Goal: Find specific page/section: Find specific page/section

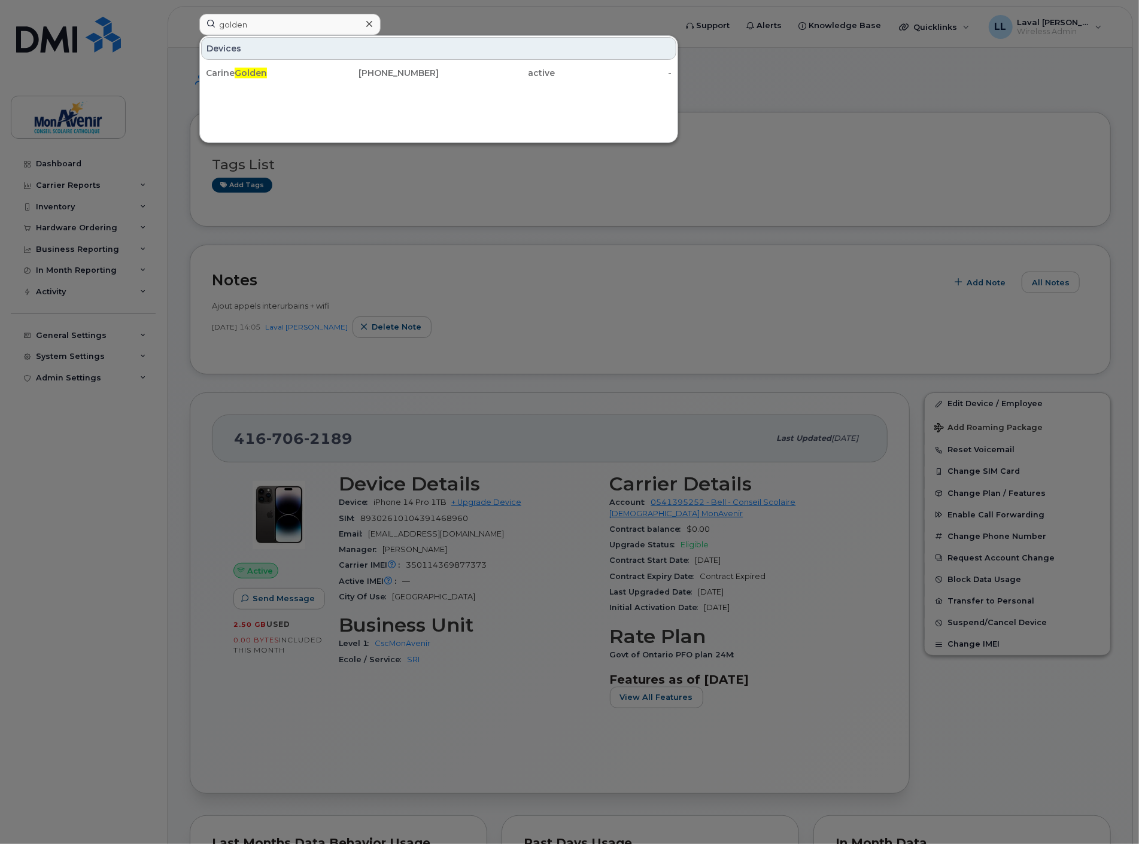
click at [372, 26] on icon at bounding box center [369, 24] width 6 height 10
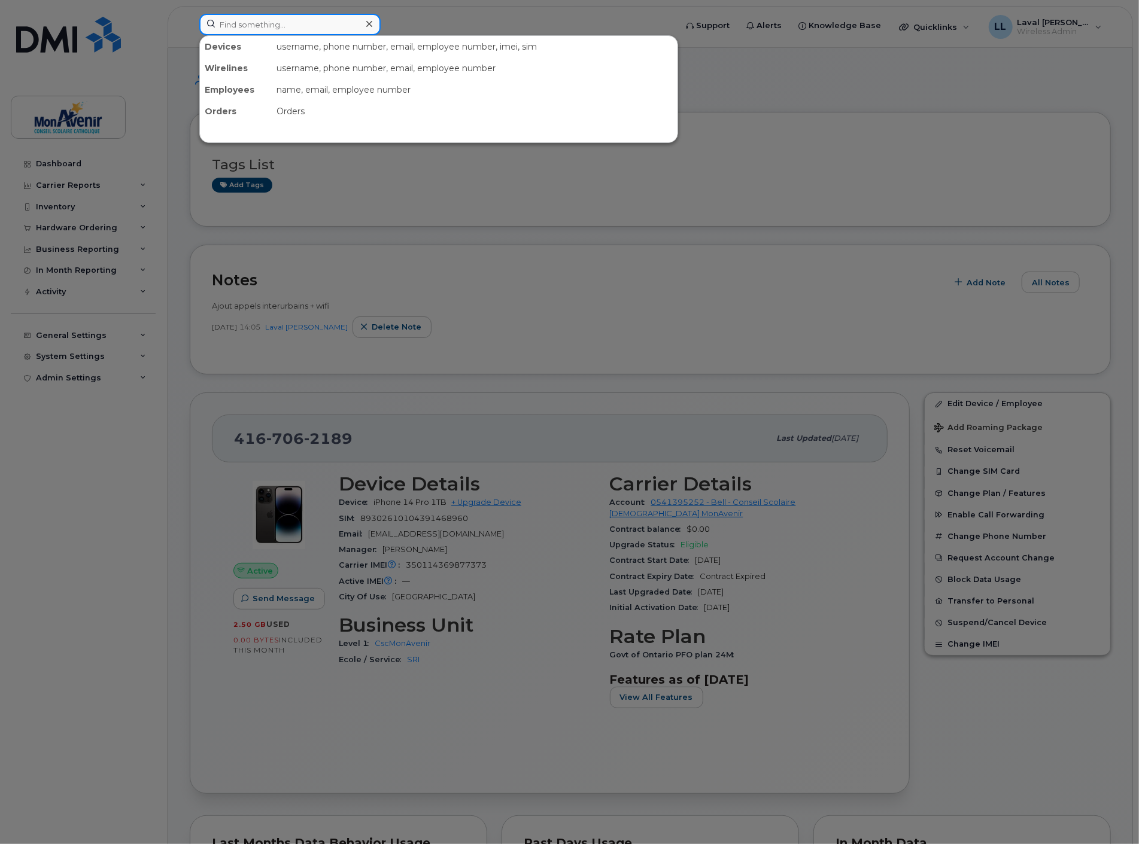
click at [330, 28] on input at bounding box center [289, 25] width 181 height 22
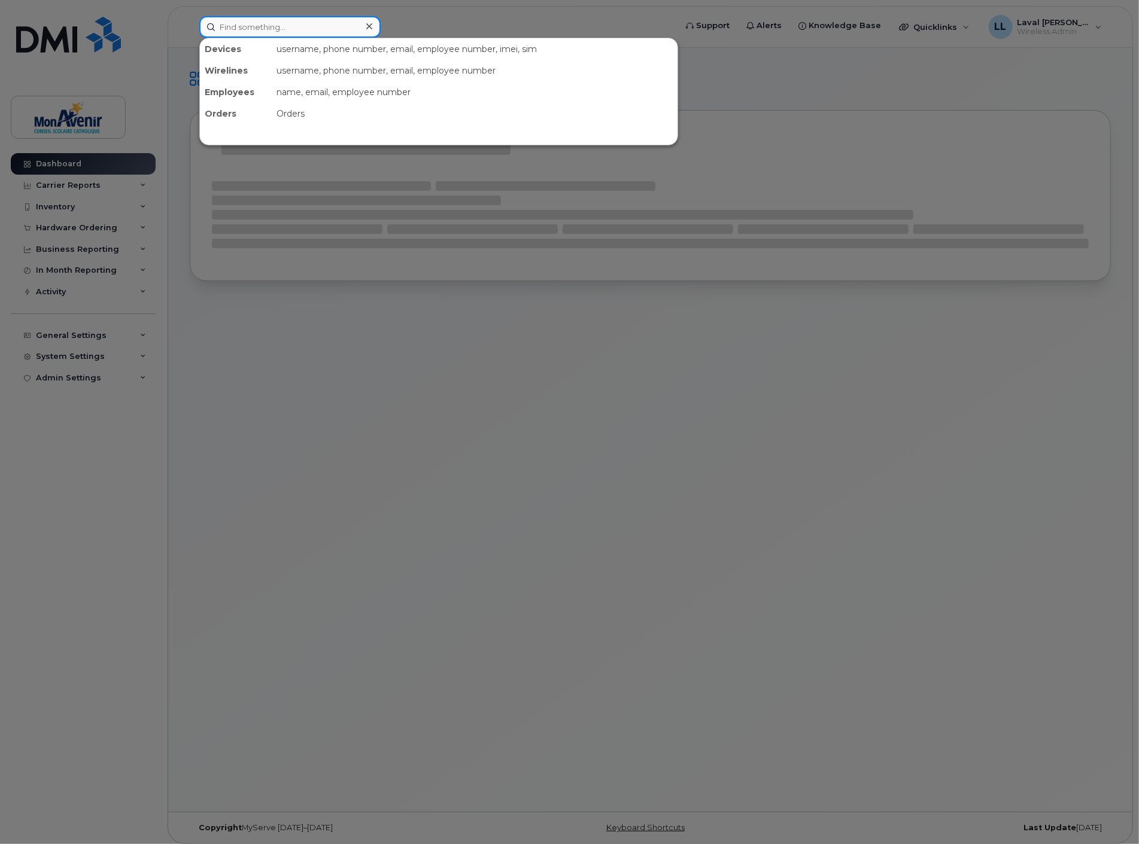
click at [328, 25] on input at bounding box center [289, 27] width 181 height 22
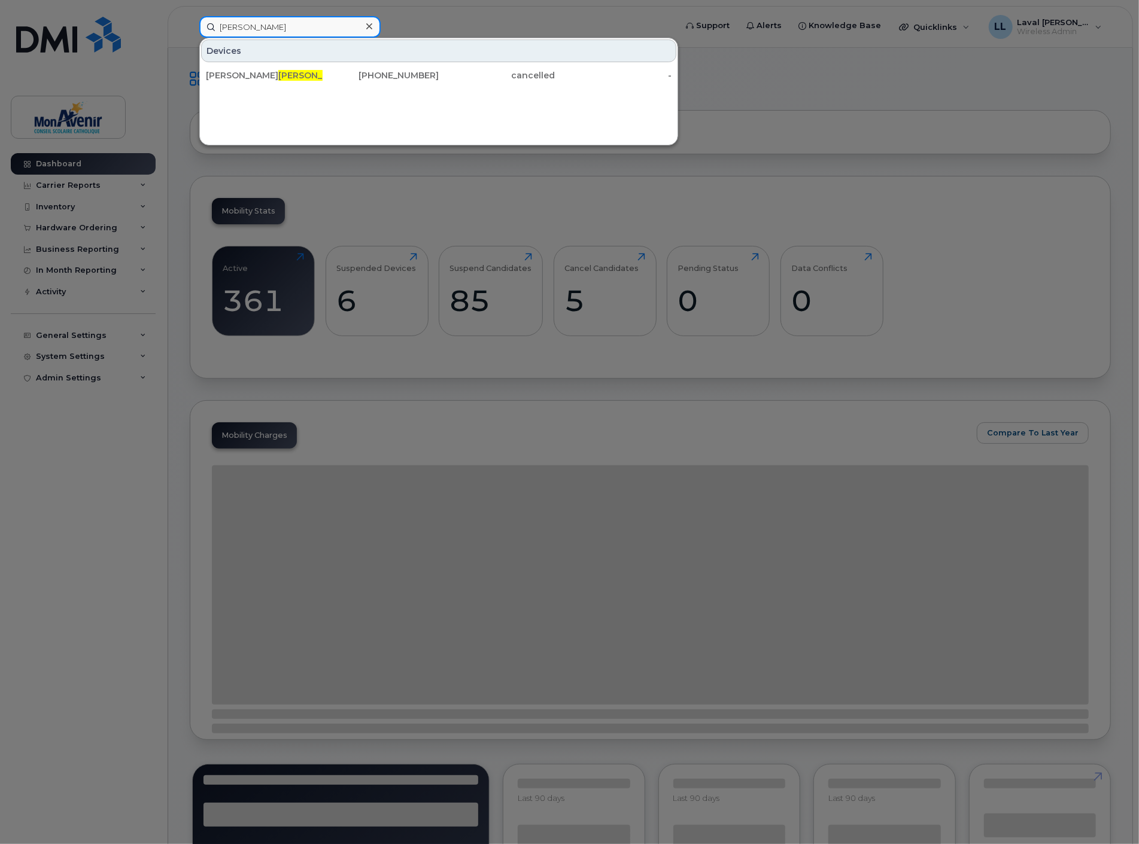
drag, startPoint x: 261, startPoint y: 28, endPoint x: 74, endPoint y: 23, distance: 186.8
click at [190, 22] on div "moreau Devices Marie Soleil Moreau 647-521-5973 cancelled -" at bounding box center [434, 27] width 488 height 22
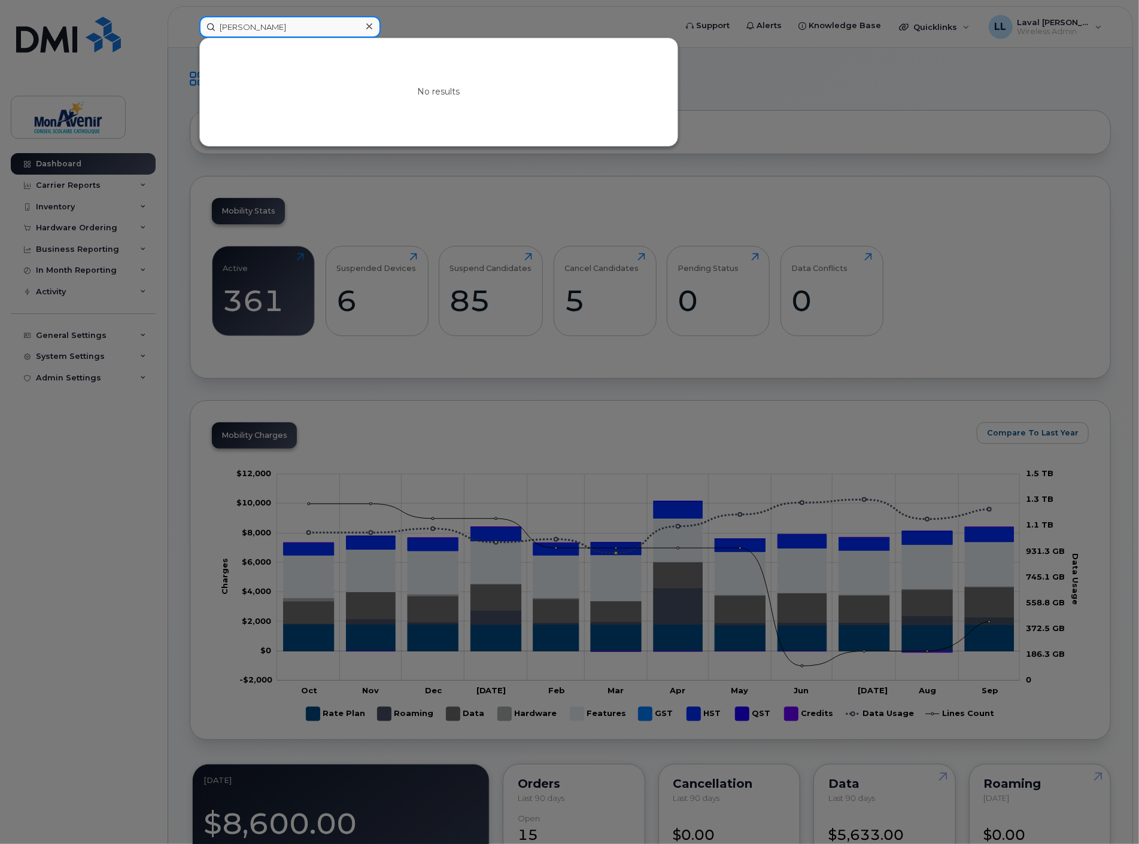
drag, startPoint x: 279, startPoint y: 32, endPoint x: 51, endPoint y: 25, distance: 227.5
click at [190, 25] on div "julie moreau No results" at bounding box center [434, 27] width 488 height 22
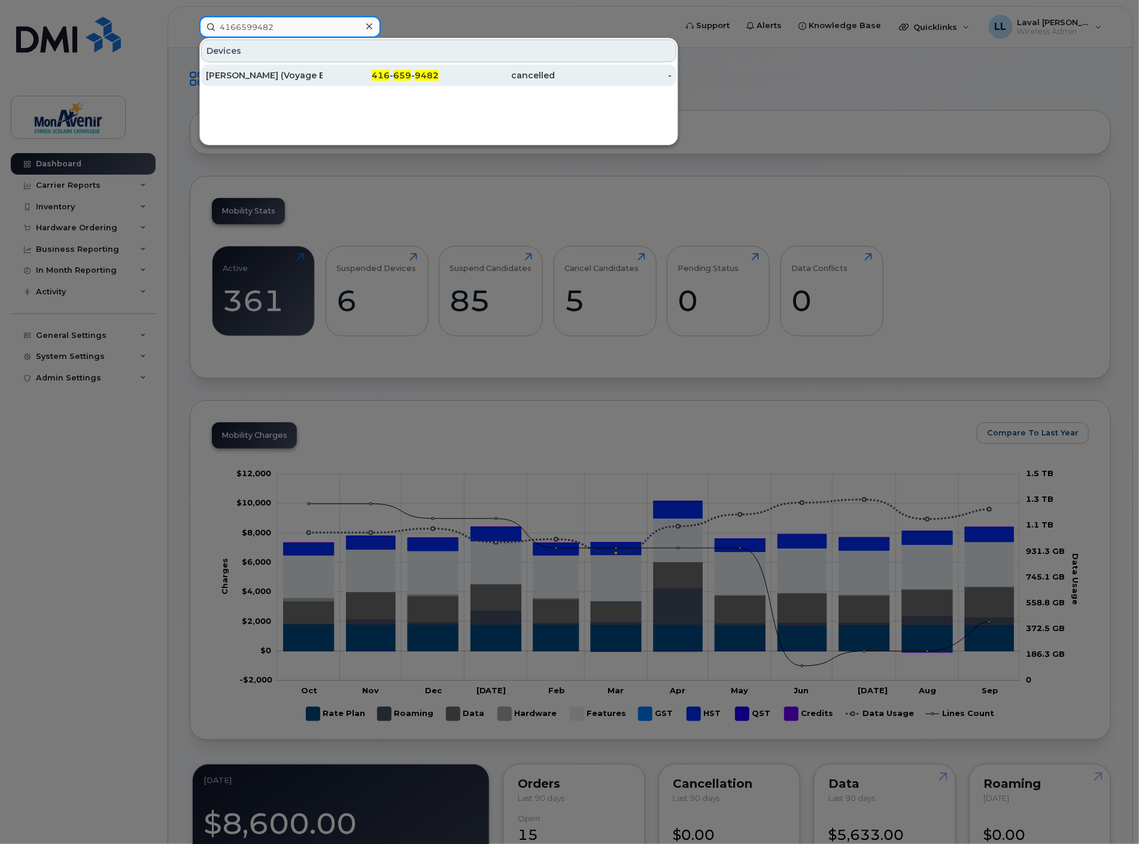
type input "4166599482"
click at [253, 78] on div "[PERSON_NAME] (Voyage ESPPL)" at bounding box center [264, 75] width 117 height 12
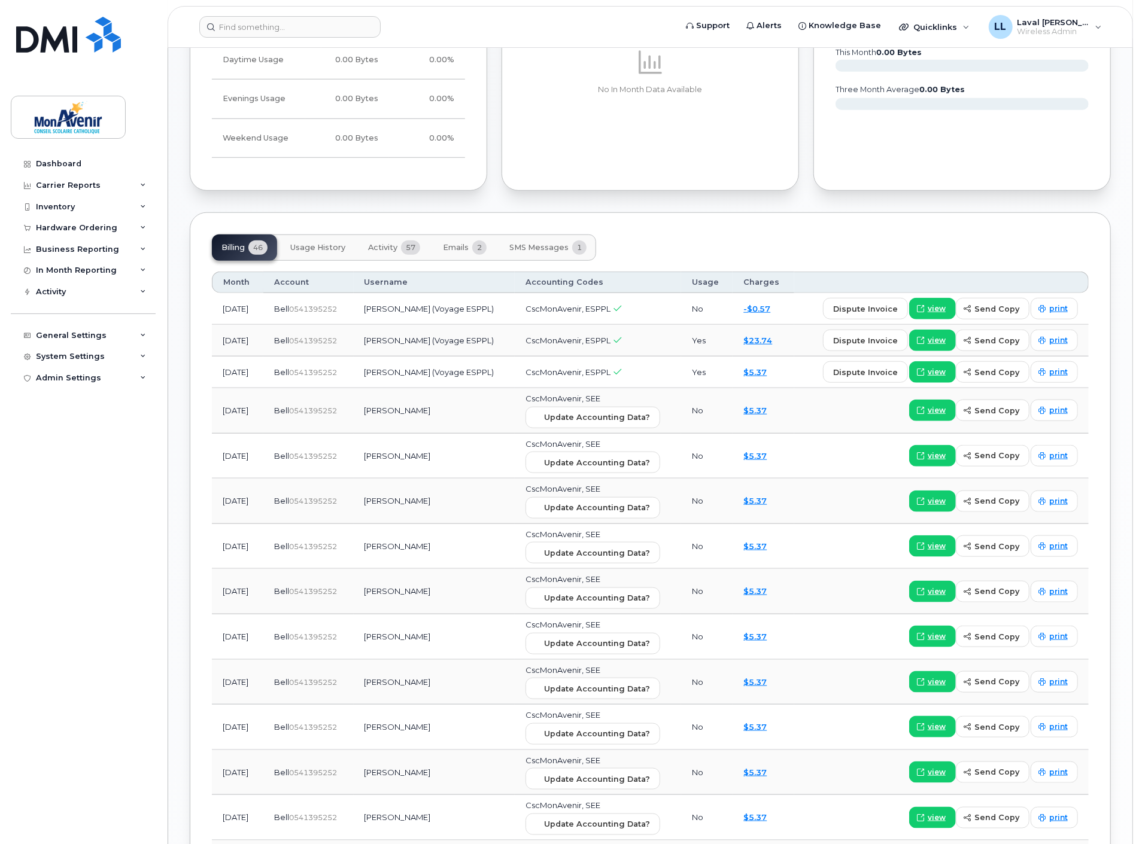
scroll to position [600, 0]
